Goal: Task Accomplishment & Management: Complete application form

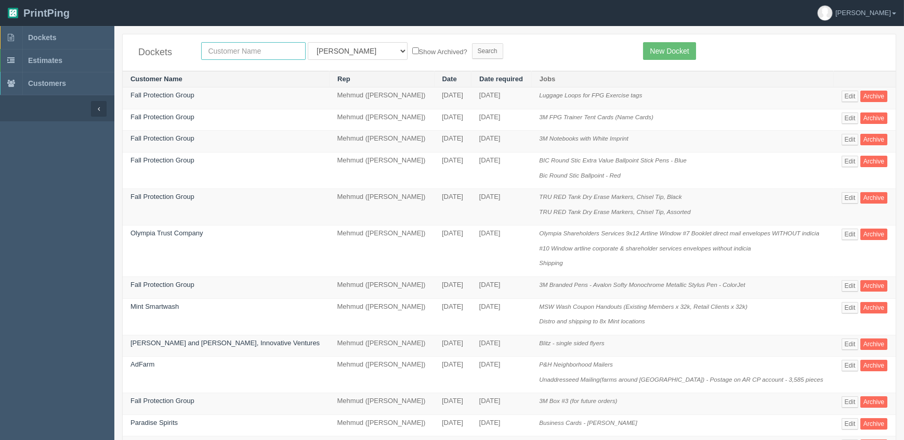
click at [219, 53] on input "text" at bounding box center [253, 51] width 105 height 18
type input "fall prote"
click at [472, 43] on input "Search" at bounding box center [487, 51] width 31 height 16
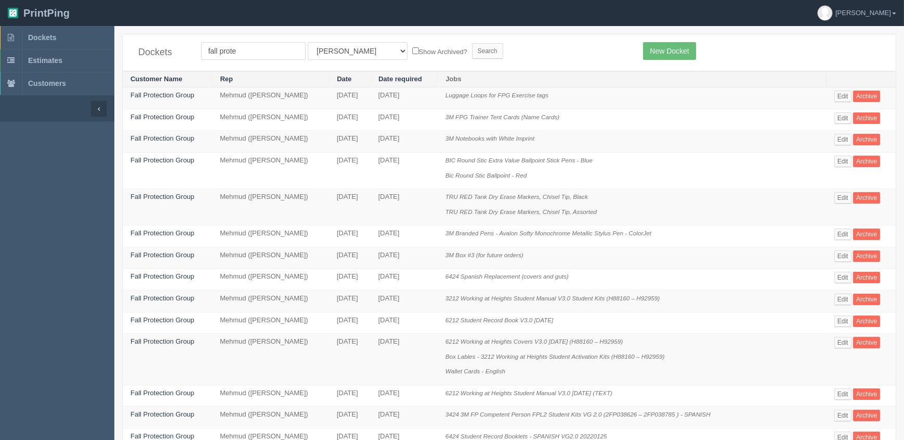
click at [592, 107] on td "Luggage Loops for FPG Exercise tags" at bounding box center [632, 98] width 389 height 22
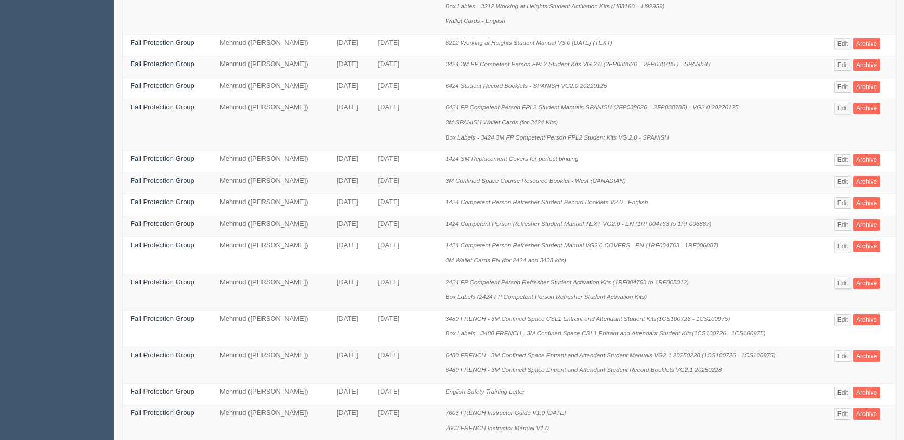
scroll to position [431, 0]
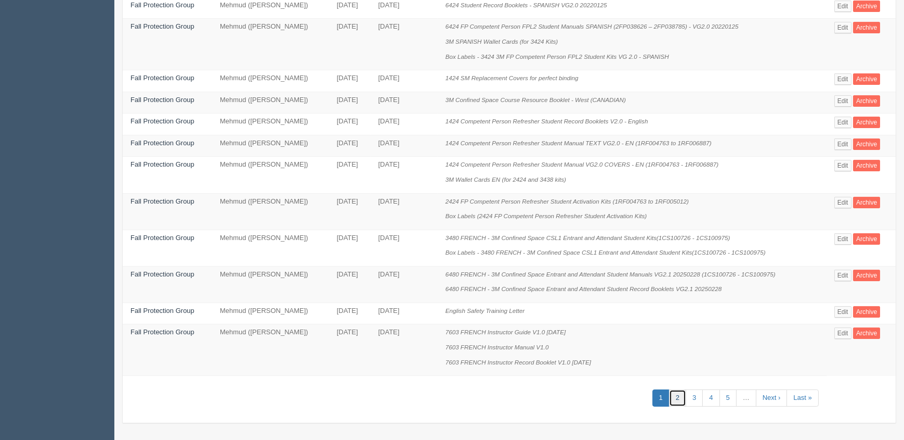
click at [687, 396] on link "2" at bounding box center [677, 397] width 17 height 17
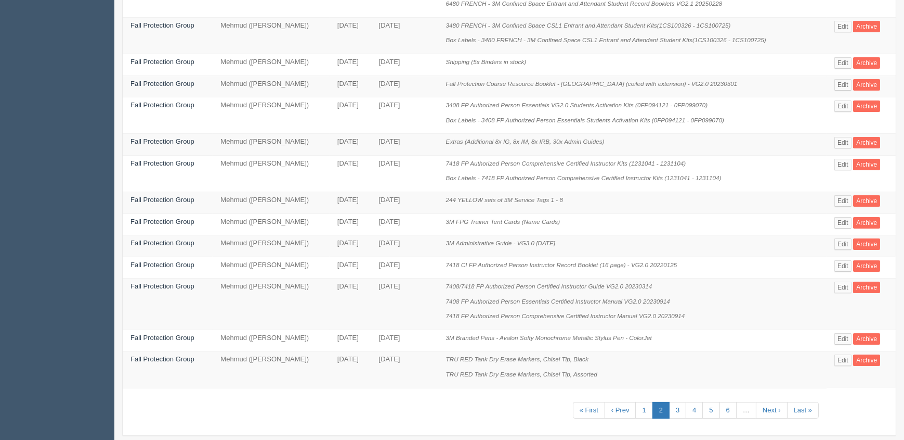
scroll to position [416, 0]
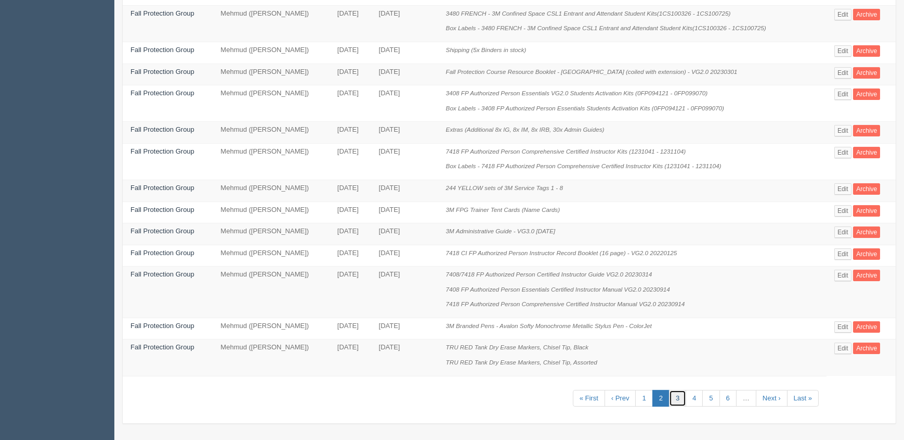
click at [674, 395] on link "3" at bounding box center [677, 398] width 17 height 17
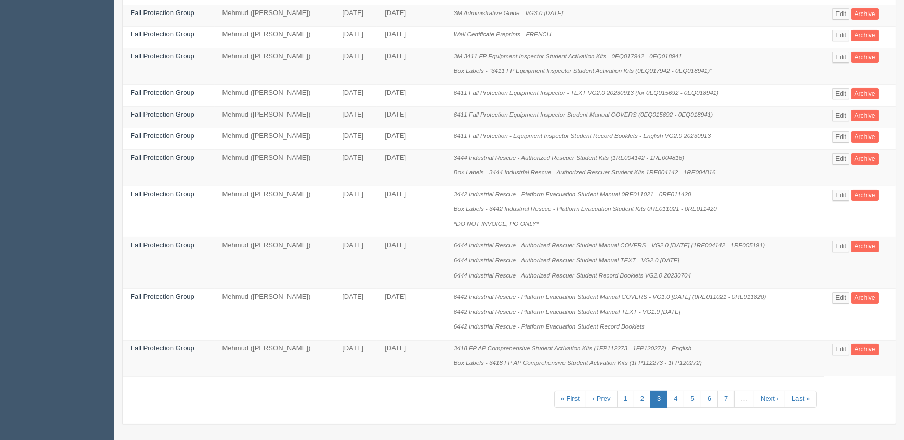
scroll to position [505, 0]
click at [676, 397] on link "4" at bounding box center [675, 398] width 17 height 17
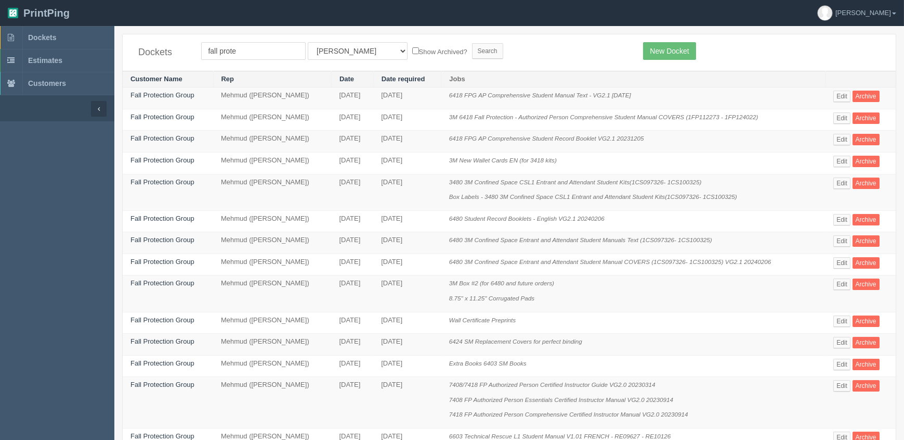
scroll to position [520, 0]
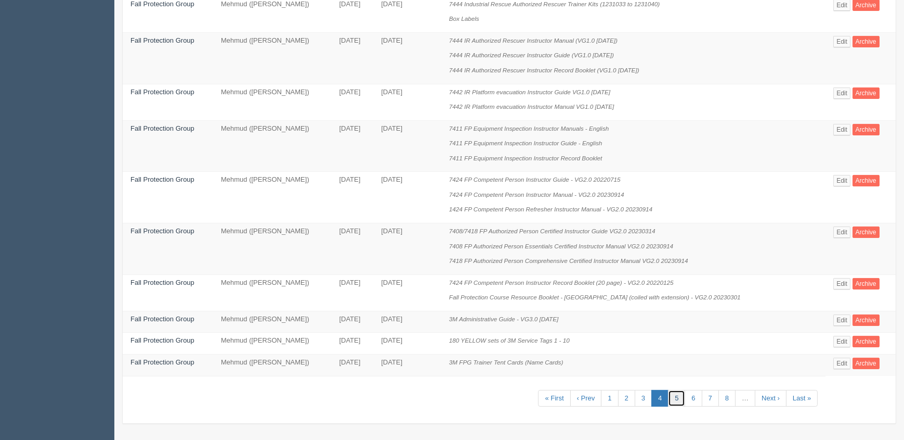
click at [679, 399] on link "5" at bounding box center [676, 398] width 17 height 17
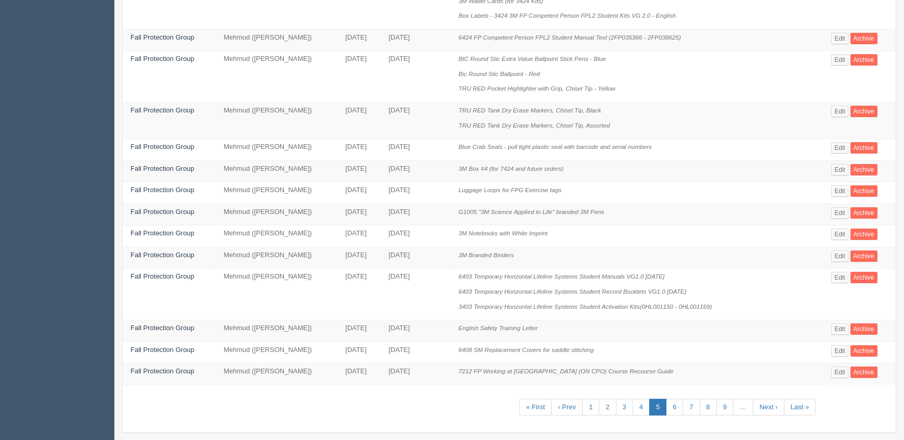
scroll to position [475, 0]
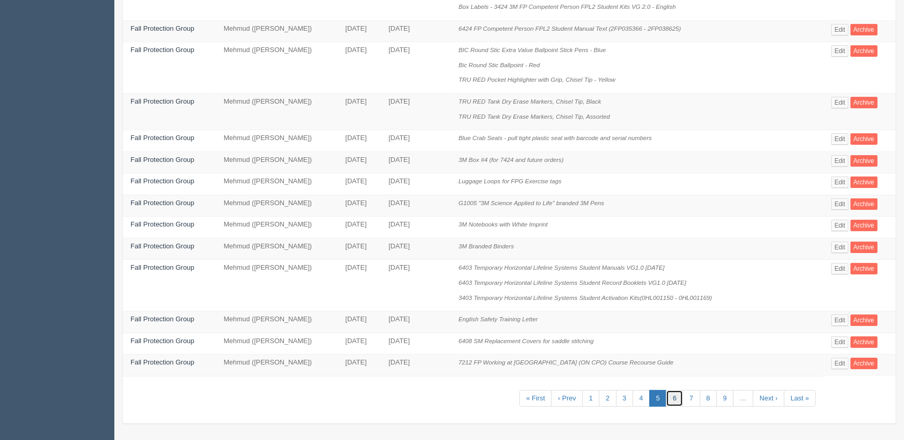
click at [677, 396] on link "6" at bounding box center [674, 398] width 17 height 17
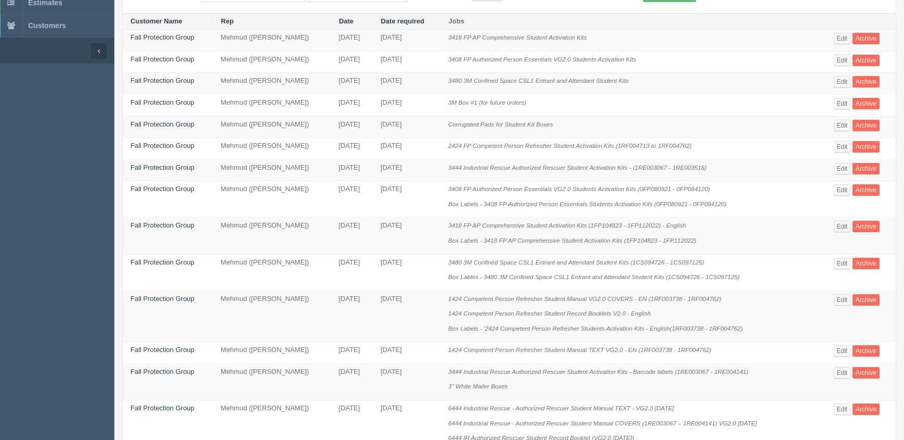
scroll to position [386, 0]
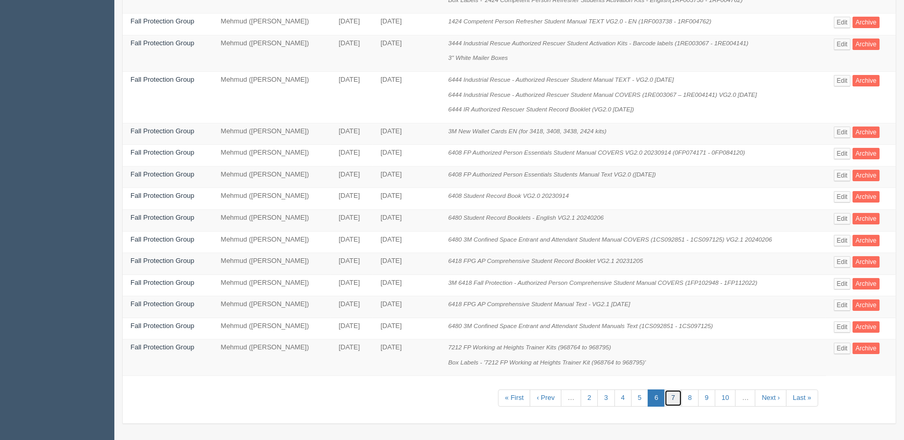
click at [675, 398] on link "7" at bounding box center [673, 397] width 17 height 17
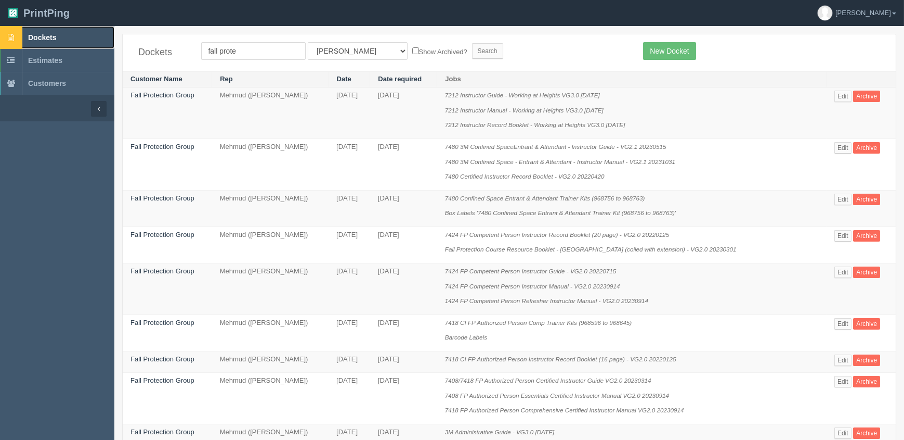
click at [42, 33] on span "Dockets" at bounding box center [42, 37] width 28 height 8
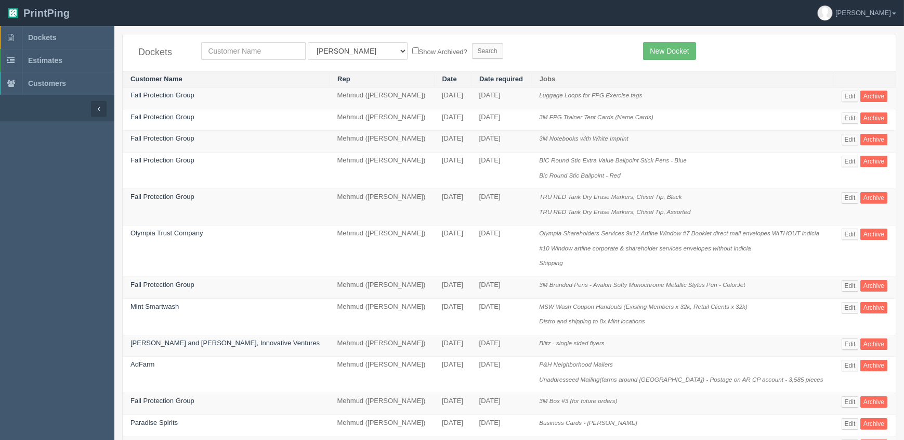
drag, startPoint x: 263, startPoint y: 48, endPoint x: 140, endPoint y: 45, distance: 122.3
click at [140, 45] on div "Dockets All Users Ali Ali Test 1 Aly Amy Ankit Arif Brandon Dan France Greg Jim…" at bounding box center [509, 52] width 773 height 36
type input "arterra"
click at [472, 43] on input "Search" at bounding box center [487, 51] width 31 height 16
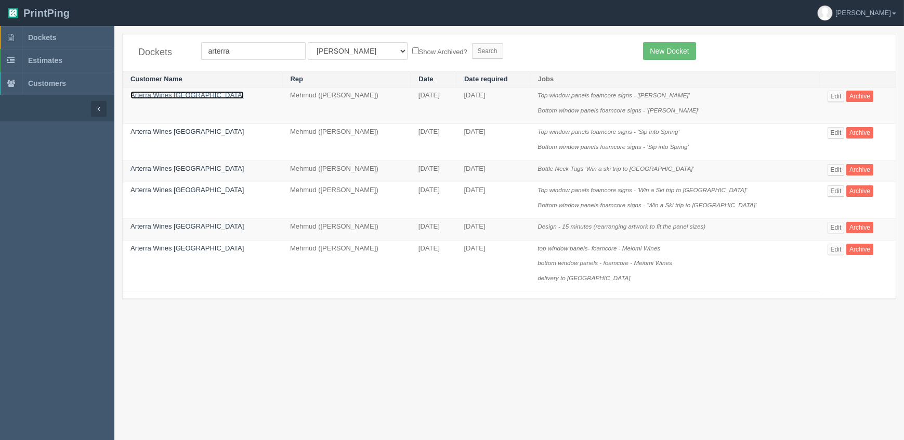
click at [176, 95] on link "Arterra Wines Canada" at bounding box center [187, 95] width 113 height 8
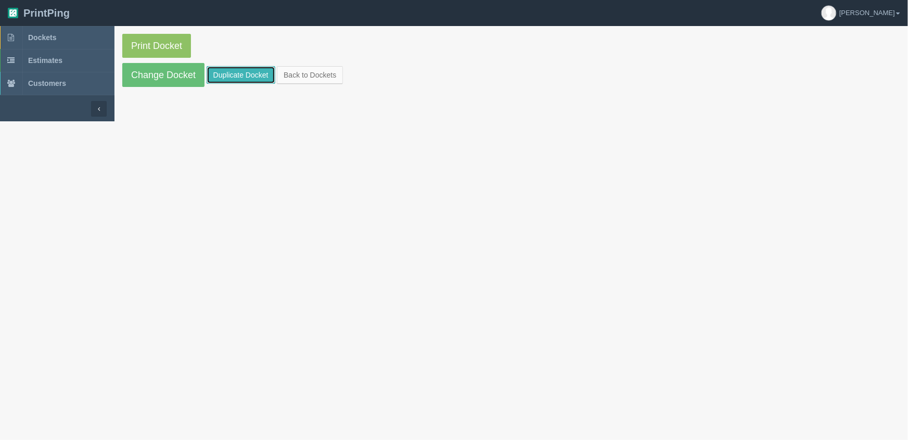
click at [269, 76] on link "Duplicate Docket" at bounding box center [240, 75] width 69 height 18
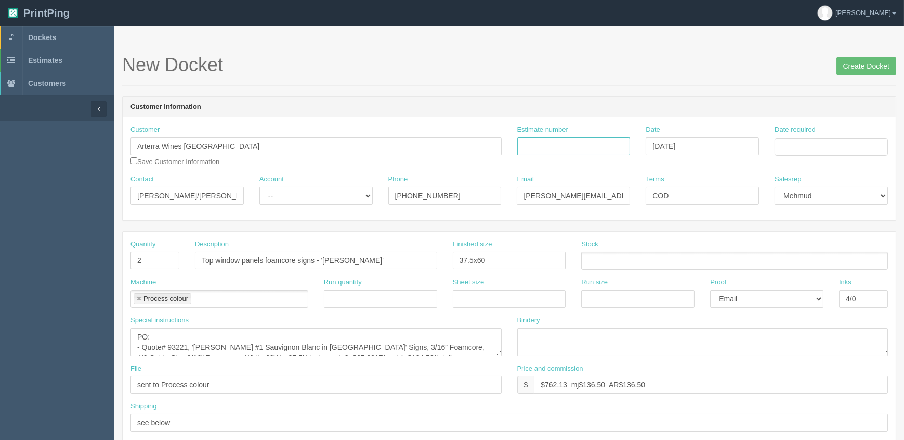
click at [591, 140] on input "Estimate number" at bounding box center [574, 146] width 113 height 18
type input "Outsource - See quotesheet"
type input "September 8, 2025"
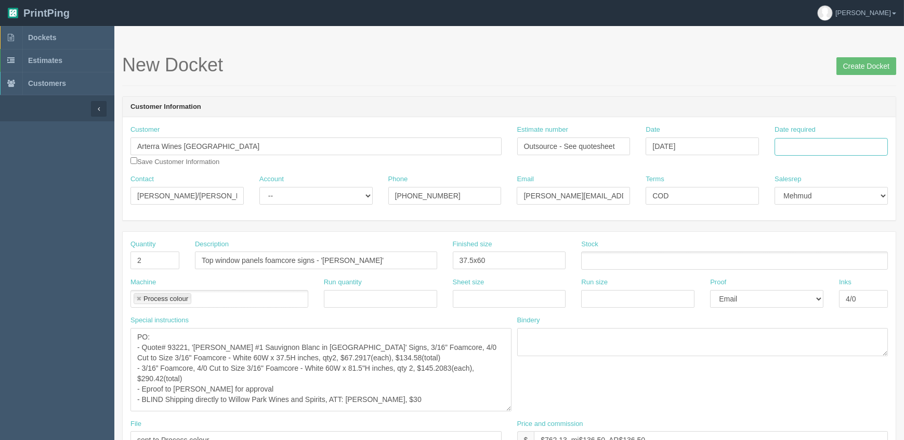
drag, startPoint x: 499, startPoint y: 353, endPoint x: 511, endPoint y: 411, distance: 60.1
click at [512, 411] on textarea "PO: - Quote# 93221, 'Kim Crawford #1 Sauvignon Blanc in Canada' Signs, 3/16” Fo…" at bounding box center [321, 369] width 381 height 83
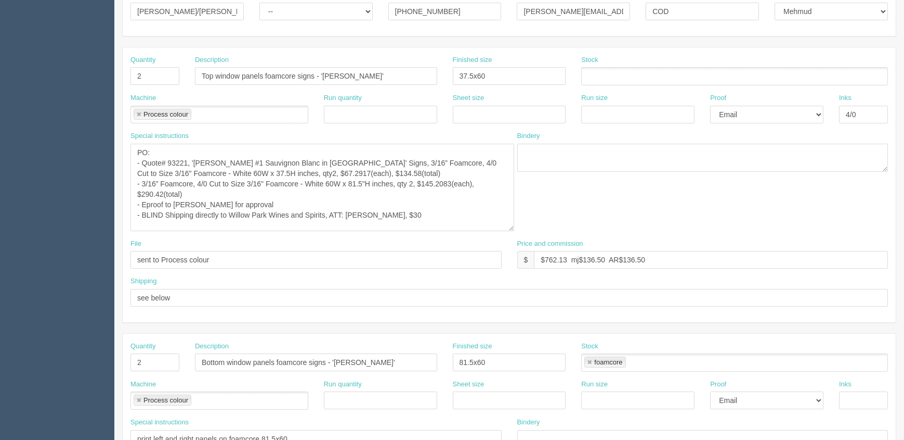
scroll to position [189, 0]
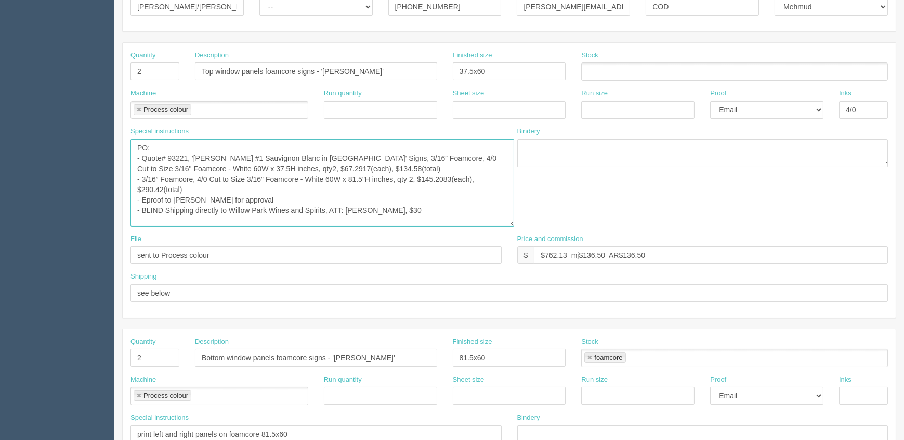
click at [451, 204] on textarea "PO: - Quote# 93221, 'Kim Crawford #1 Sauvignon Blanc in Canada' Signs, 3/16” Fo…" at bounding box center [323, 182] width 384 height 87
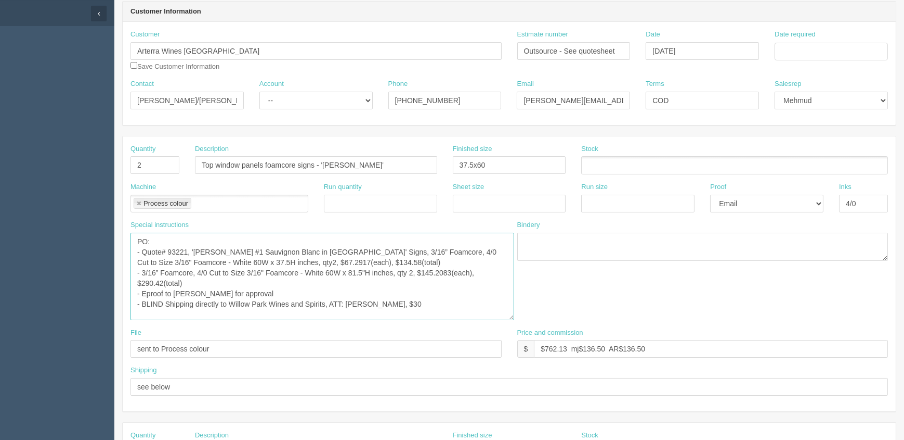
scroll to position [94, 0]
click at [178, 248] on textarea "PO: - Quote# 93221, 'Kim Crawford #1 Sauvignon Blanc in Canada' Signs, 3/16” Fo…" at bounding box center [323, 277] width 384 height 87
click at [440, 296] on textarea "PO: - Quote# 93221, 'Kim Crawford #1 Sauvignon Blanc in Canada' Signs, 3/16” Fo…" at bounding box center [323, 277] width 384 height 87
click at [410, 304] on textarea "PO: - Quote# 93221, 'Kim Crawford #1 Sauvignon Blanc in Canada' Signs, 3/16” Fo…" at bounding box center [323, 277] width 384 height 87
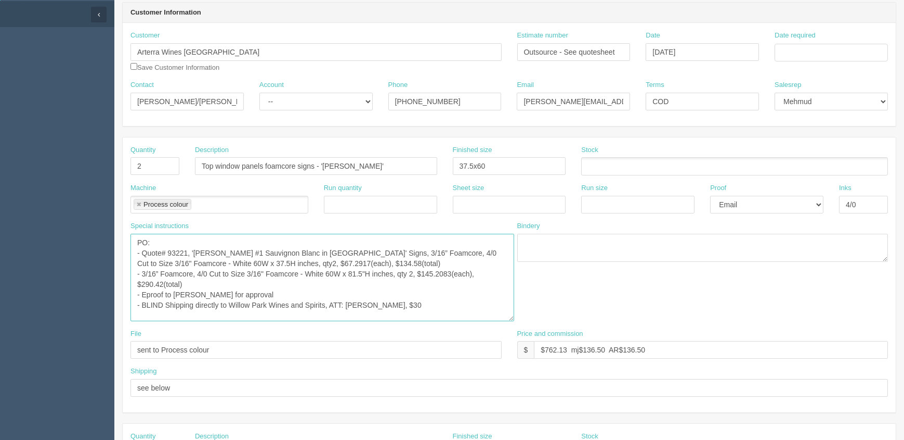
click at [445, 299] on textarea "PO: - Quote# 93221, 'Kim Crawford #1 Sauvignon Blanc in Canada' Signs, 3/16” Fo…" at bounding box center [323, 277] width 384 height 87
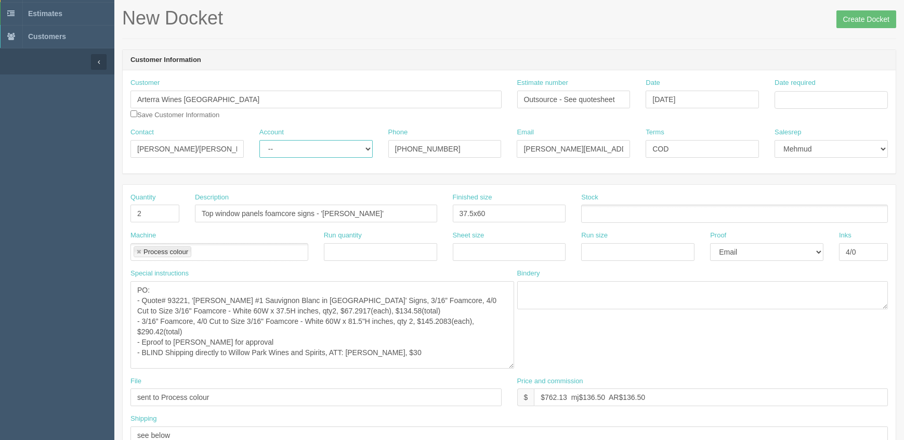
drag, startPoint x: 283, startPoint y: 144, endPoint x: 283, endPoint y: 153, distance: 8.9
click at [283, 144] on select "-- Existing Client Allrush Client Rep Client" at bounding box center [316, 149] width 113 height 18
select select "Rep Client"
click at [260, 140] on select "-- Existing Client Allrush Client Rep Client" at bounding box center [316, 149] width 113 height 18
click at [824, 99] on input "Date required" at bounding box center [831, 100] width 113 height 18
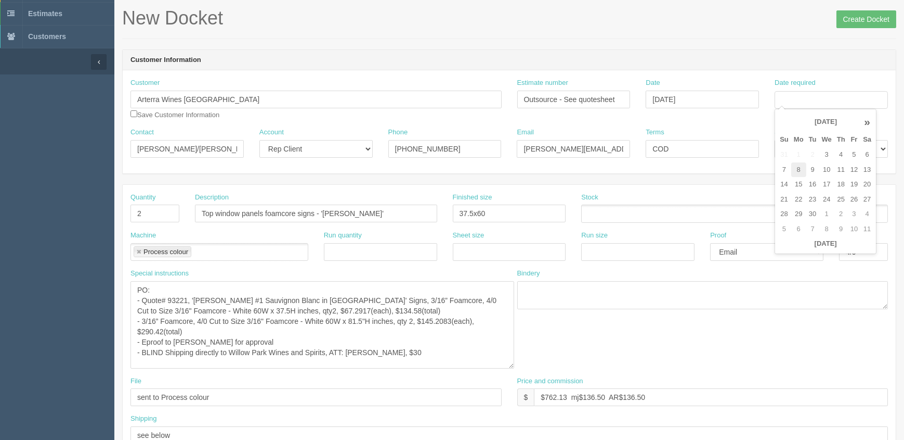
click at [802, 173] on td "8" at bounding box center [799, 169] width 15 height 15
click at [823, 183] on td "17" at bounding box center [827, 184] width 15 height 15
click at [858, 170] on td "12" at bounding box center [854, 169] width 12 height 15
click at [419, 354] on textarea "PO: - Quote# 93221, 'Kim Crawford #1 Sauvignon Blanc in Canada' Signs, 3/16” Fo…" at bounding box center [323, 324] width 384 height 87
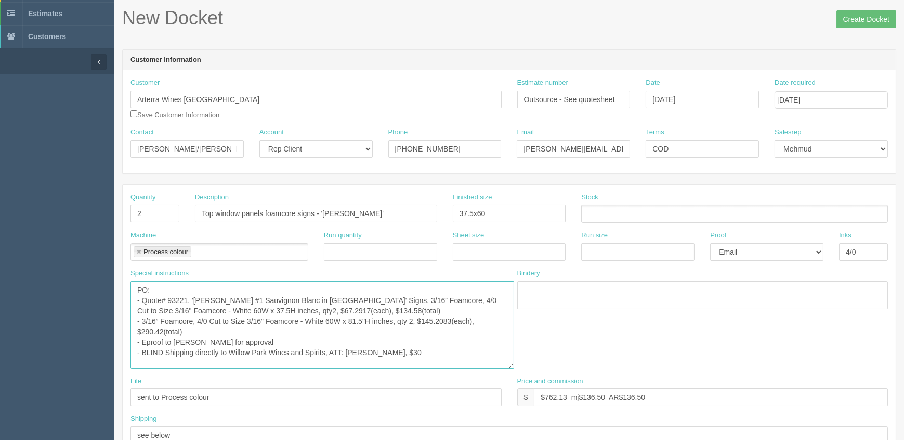
click at [411, 351] on textarea "PO: - Quote# 93221, 'Kim Crawford #1 Sauvignon Blanc in Canada' Signs, 3/16” Fo…" at bounding box center [323, 324] width 384 height 87
click at [851, 97] on input "[DATE]" at bounding box center [831, 100] width 113 height 18
click at [819, 97] on input "[DATE]" at bounding box center [831, 100] width 113 height 18
click at [828, 197] on td "24" at bounding box center [827, 199] width 15 height 15
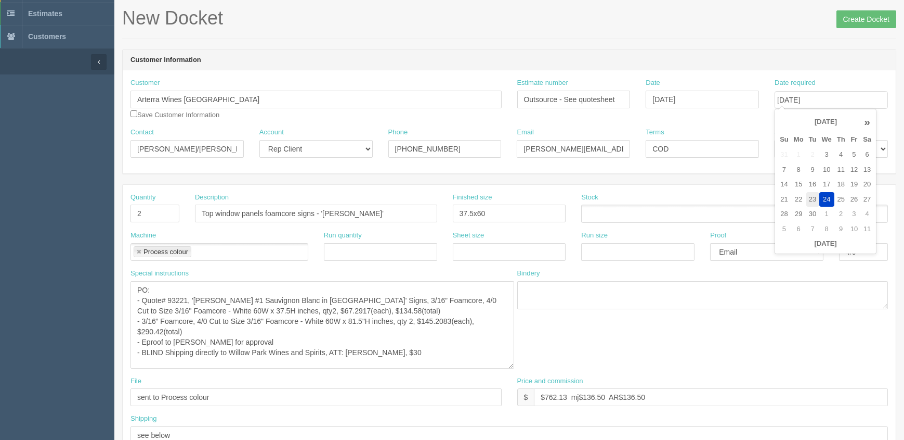
click at [816, 199] on td "23" at bounding box center [813, 199] width 13 height 15
click at [716, 51] on header "Customer Information" at bounding box center [509, 60] width 773 height 21
click at [440, 353] on textarea "PO: - Quote# 93221, 'Kim Crawford #1 Sauvignon Blanc in Canada' Signs, 3/16” Fo…" at bounding box center [323, 324] width 384 height 87
click at [430, 351] on textarea "PO: - Quote# 93221, 'Kim Crawford #1 Sauvignon Blanc in Canada' Signs, 3/16” Fo…" at bounding box center [323, 324] width 384 height 87
click at [332, 351] on textarea "PO: - Quote# 93221, 'Kim Crawford #1 Sauvignon Blanc in Canada' Signs, 3/16” Fo…" at bounding box center [323, 324] width 384 height 87
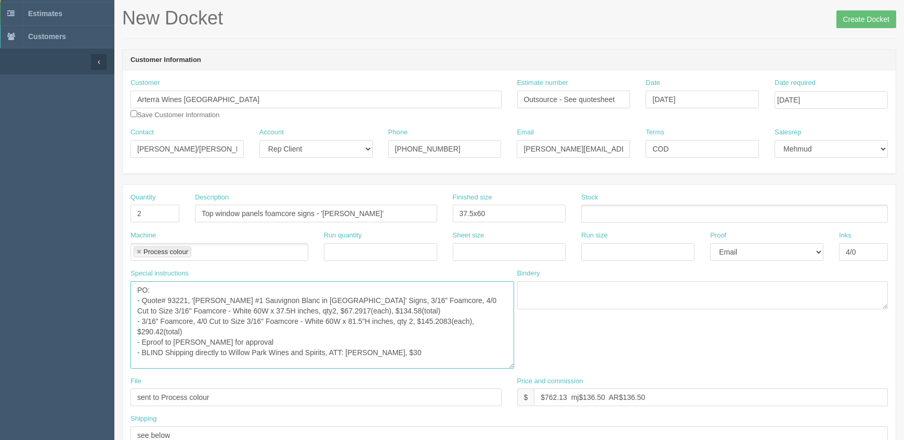
click at [334, 352] on textarea "PO: - Quote# 93221, 'Kim Crawford #1 Sauvignon Blanc in Canada' Signs, 3/16” Fo…" at bounding box center [323, 324] width 384 height 87
click at [837, 96] on input "September 23, 2025" at bounding box center [831, 100] width 113 height 18
click at [830, 195] on td "24" at bounding box center [827, 199] width 15 height 15
type input "September 24, 2025"
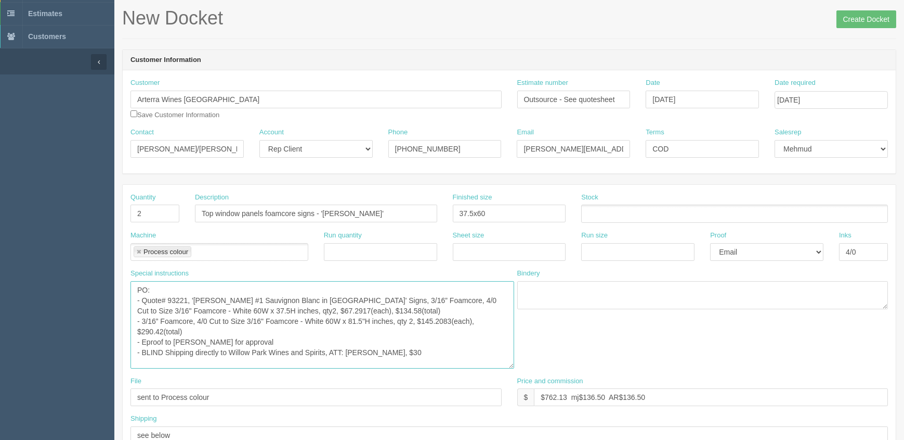
click at [418, 348] on textarea "PO: - Quote# 93221, 'Kim Crawford #1 Sauvignon Blanc in Canada' Signs, 3/16” Fo…" at bounding box center [323, 324] width 384 height 87
click at [413, 351] on textarea "PO: - Quote# 93221, 'Kim Crawford #1 Sauvignon Blanc in Canada' Signs, 3/16” Fo…" at bounding box center [323, 324] width 384 height 87
click at [385, 359] on textarea "PO: - Quote# 93221, 'Kim Crawford #1 Sauvignon Blanc in Canada' Signs, 3/16” Fo…" at bounding box center [323, 324] width 384 height 87
click at [350, 367] on div "Special instructions PO: - Quote# 93221, 'Kim Crawford #1 Sauvignon Blanc in Ca…" at bounding box center [316, 322] width 387 height 108
click at [351, 365] on textarea "PO: - Quote# 93221, 'Kim Crawford #1 Sauvignon Blanc in Canada' Signs, 3/16” Fo…" at bounding box center [323, 324] width 384 height 87
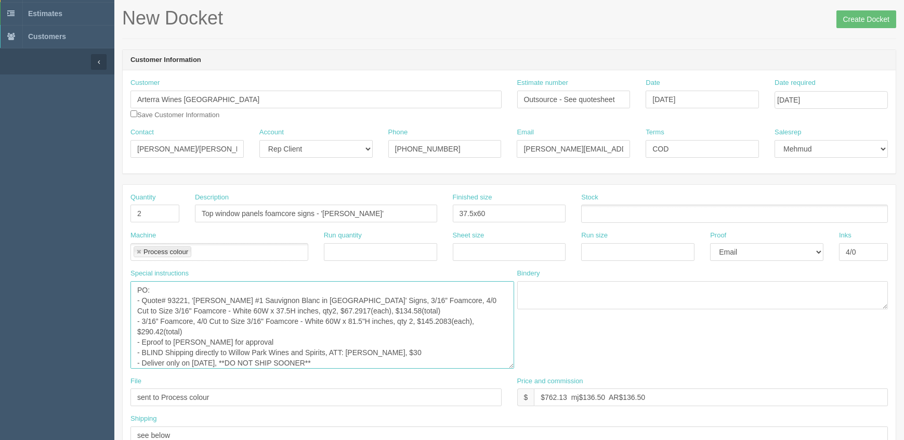
click at [383, 351] on textarea "PO: - Quote# 93221, 'Kim Crawford #1 Sauvignon Blanc in Canada' Signs, 3/16” Fo…" at bounding box center [323, 324] width 384 height 87
click at [376, 363] on textarea "PO: - Quote# 93221, 'Kim Crawford #1 Sauvignon Blanc in Canada' Signs, 3/16” Fo…" at bounding box center [323, 324] width 384 height 87
click at [353, 360] on textarea "PO: - Quote# 93221, 'Kim Crawford #1 Sauvignon Blanc in Canada' Signs, 3/16” Fo…" at bounding box center [323, 324] width 384 height 87
drag, startPoint x: 200, startPoint y: 362, endPoint x: 224, endPoint y: 386, distance: 34.2
click at [200, 362] on textarea "PO: - Quote# 93221, 'Kim Crawford #1 Sauvignon Blanc in Canada' Signs, 3/16” Fo…" at bounding box center [323, 324] width 384 height 87
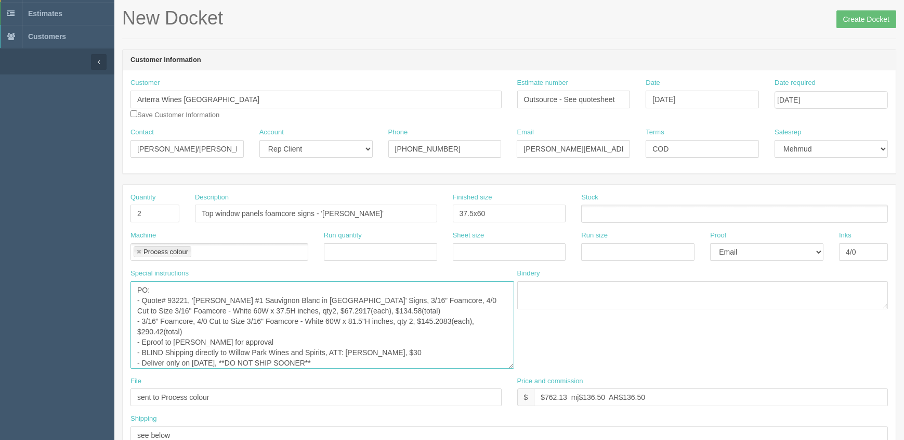
click at [267, 343] on textarea "PO: - Quote# 93221, 'Kim Crawford #1 Sauvignon Blanc in Canada' Signs, 3/16” Fo…" at bounding box center [323, 324] width 384 height 87
click at [199, 296] on textarea "PO: - Quote# 93221, 'Kim Crawford #1 Sauvignon Blanc in Canada' Signs, 3/16” Fo…" at bounding box center [323, 324] width 384 height 87
paste textarea "Ruffino Modus"
type textarea "PO: - Quote# 93221, 'Ruffino Modus' Signs, 3/16” Foamcore, 4/0 Cut to Size 3/16…"
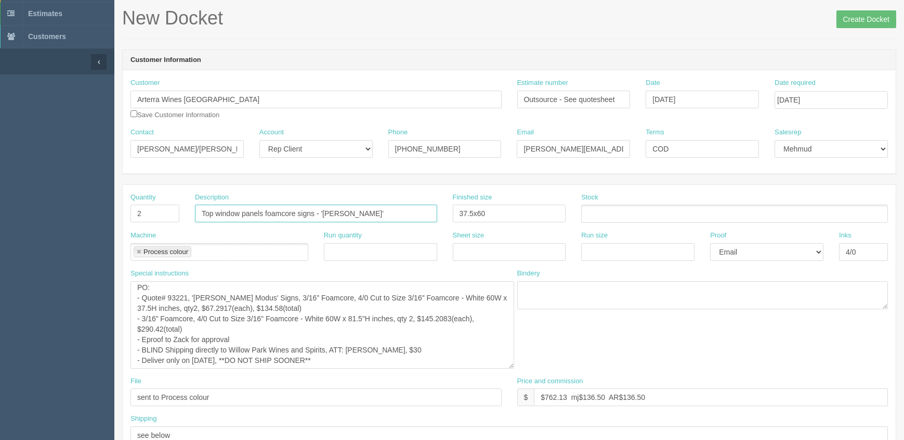
click at [328, 212] on input "Top window panels foamcore signs - 'Kim Crawford'" at bounding box center [316, 213] width 242 height 18
paste input "Ruffino Modus"
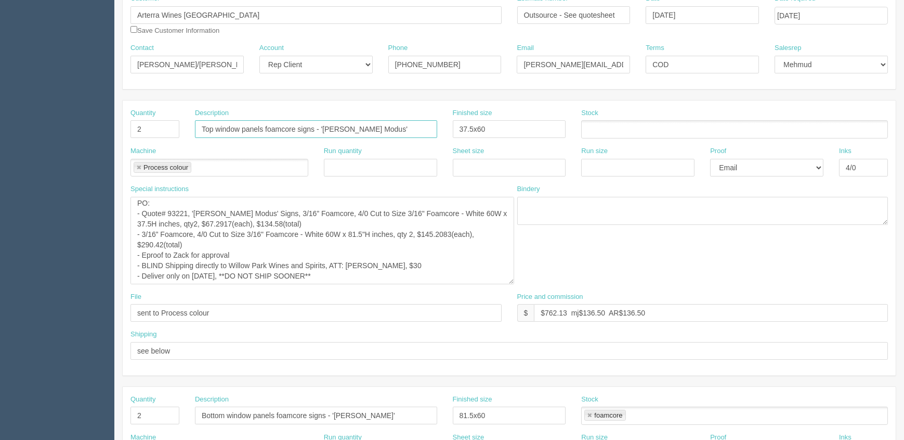
scroll to position [331, 0]
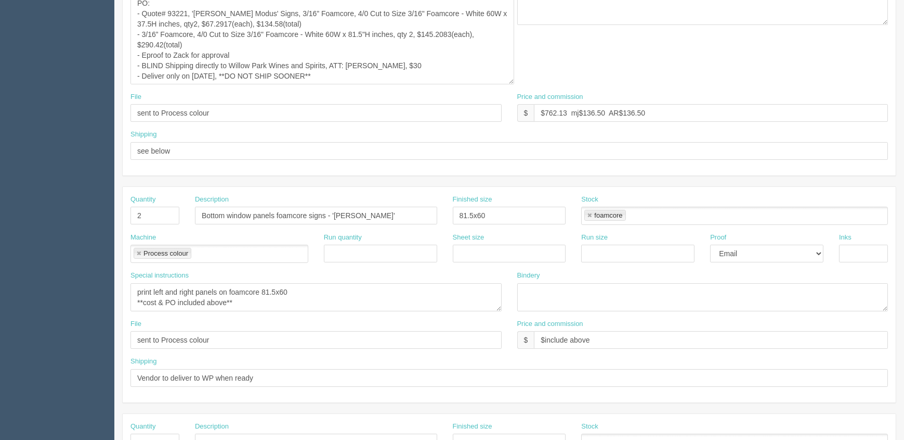
type input "Top window panels foamcore signs - 'Ruffino Modus'"
click at [342, 213] on input "Bottom window panels foamcore signs - 'Kim Crawford'" at bounding box center [316, 215] width 242 height 18
paste input "Ruffino Modus"
type input "Bottom window panels foamcore signs - 'Ruffino Modus'"
click at [277, 307] on textarea "print left and right panels on foamcore 81.5x60 **cost & PO included above**" at bounding box center [316, 297] width 371 height 28
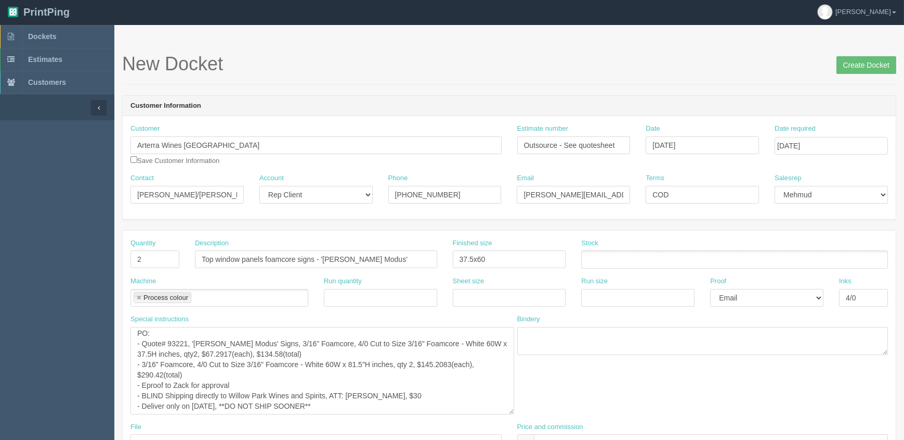
scroll to position [0, 0]
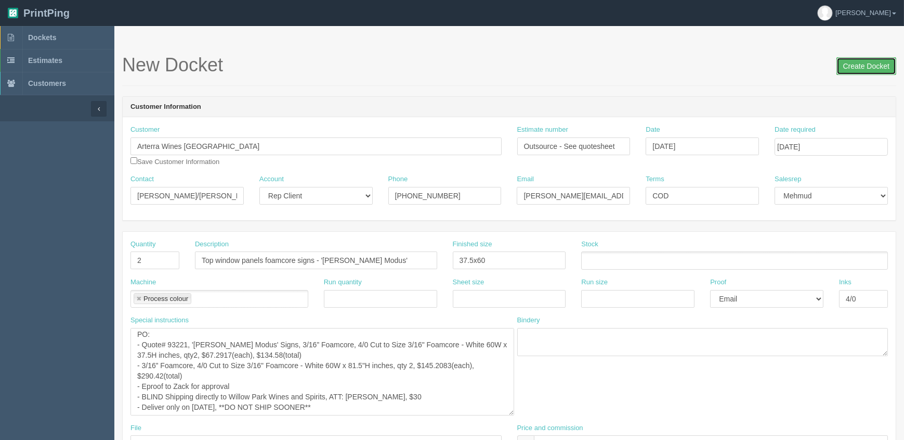
click at [856, 64] on input "Create Docket" at bounding box center [867, 66] width 60 height 18
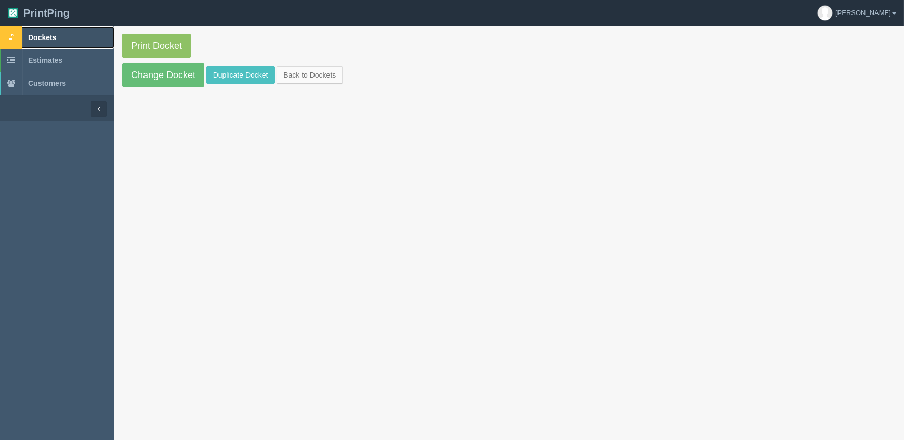
drag, startPoint x: 0, startPoint y: 0, endPoint x: 63, endPoint y: 38, distance: 73.5
click at [63, 38] on link "Dockets" at bounding box center [57, 37] width 114 height 23
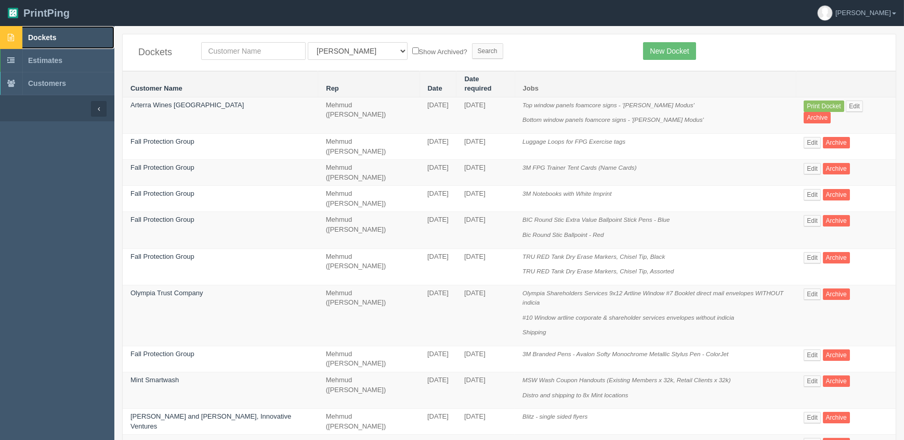
click at [67, 35] on link "Dockets" at bounding box center [57, 37] width 114 height 23
